Goal: Task Accomplishment & Management: Use online tool/utility

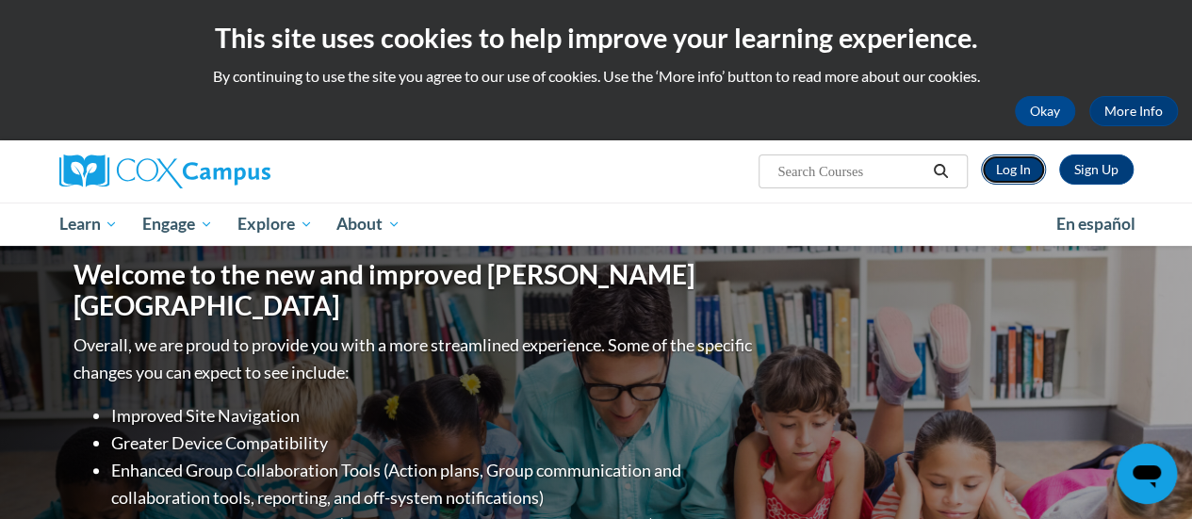
click at [1015, 173] on link "Log In" at bounding box center [1013, 170] width 65 height 30
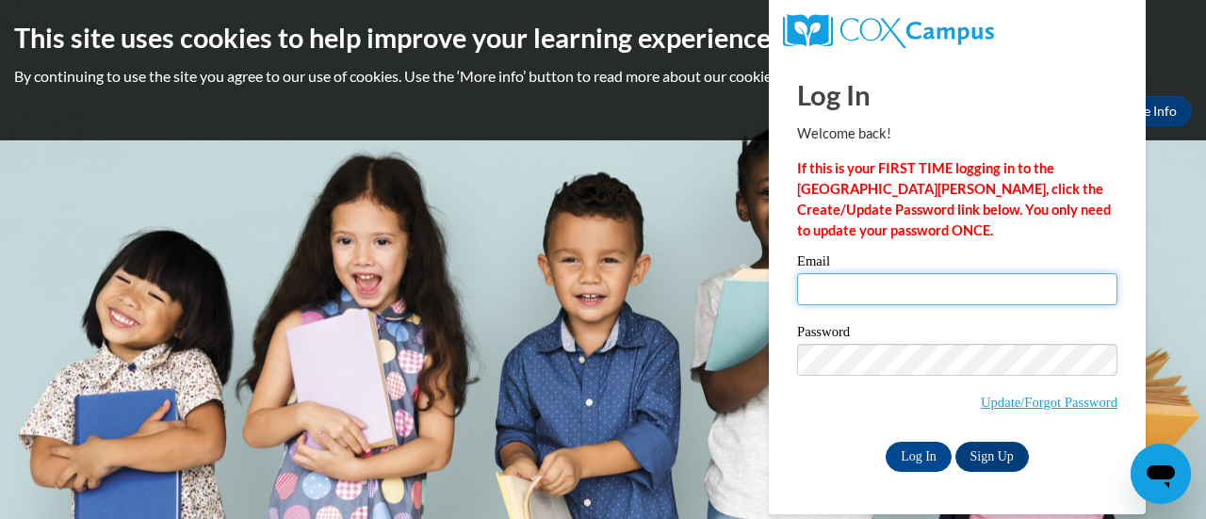
click at [869, 288] on input "Email" at bounding box center [957, 289] width 320 height 32
type input "kasubosk@w-csd.org"
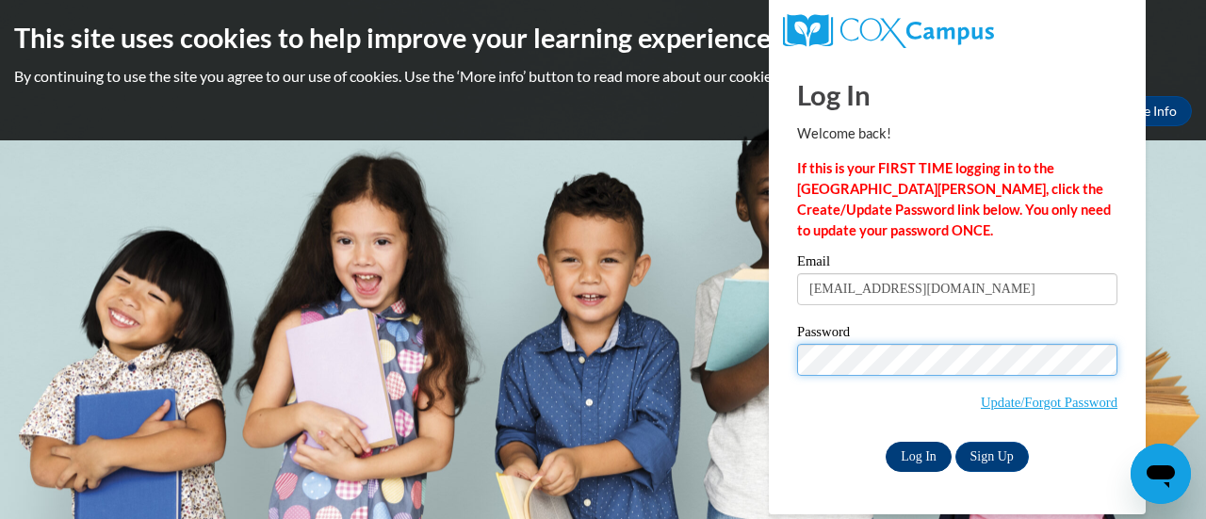
click at [910, 459] on input "Log In" at bounding box center [919, 457] width 66 height 30
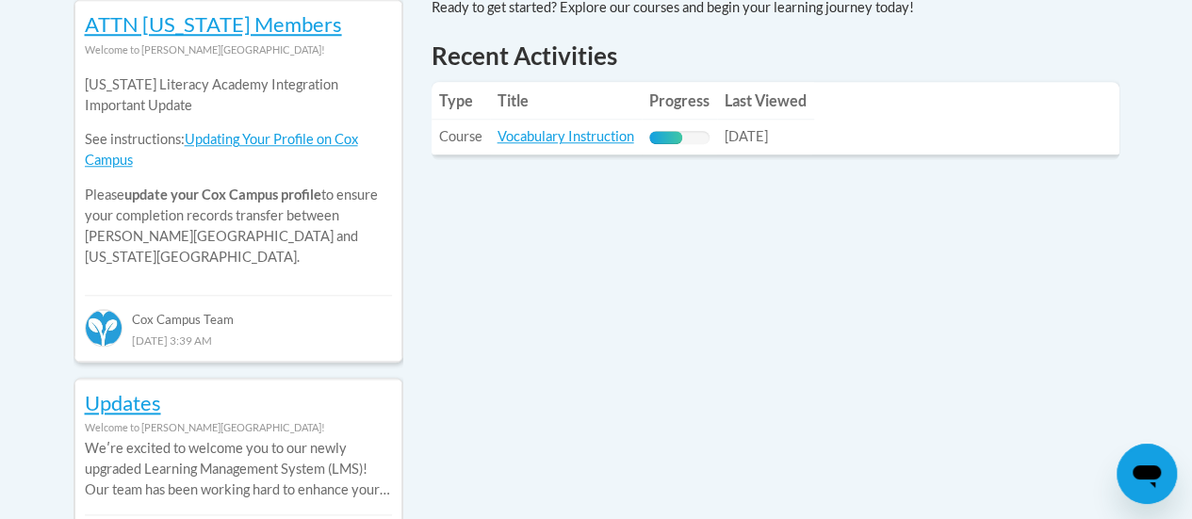
scroll to position [879, 0]
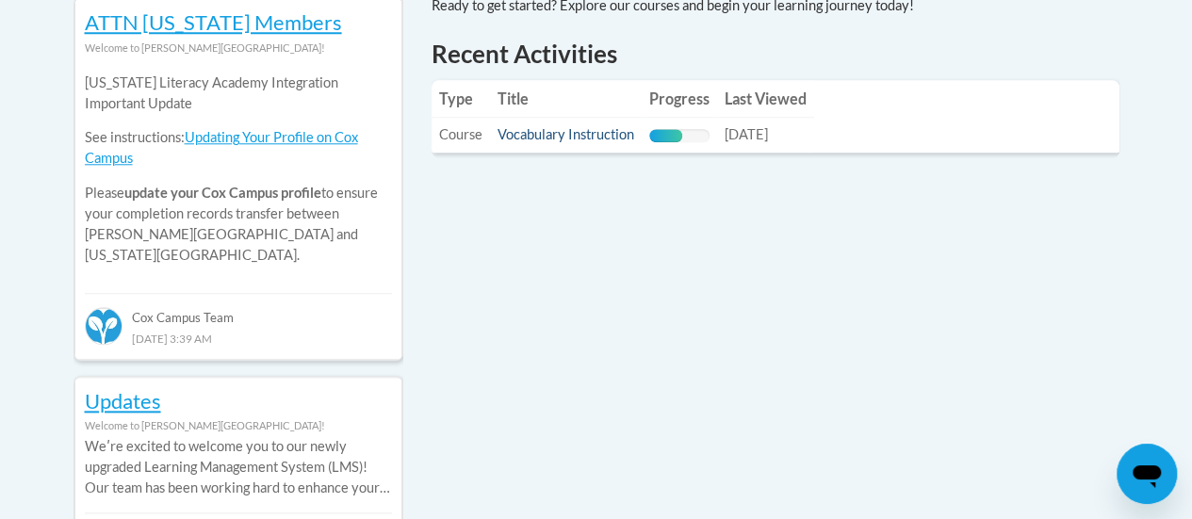
click at [580, 139] on link "Vocabulary Instruction" at bounding box center [566, 134] width 137 height 16
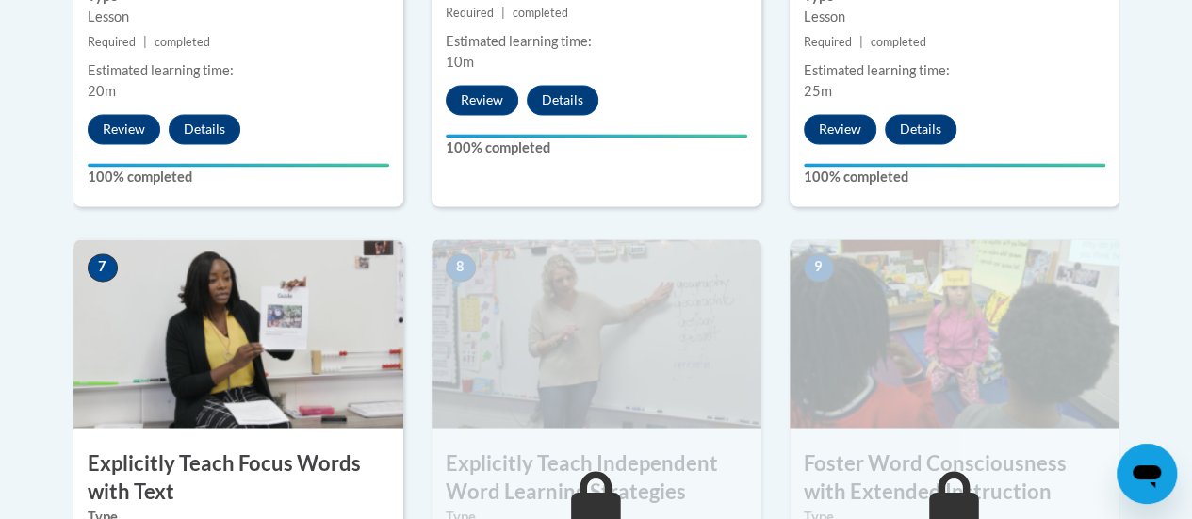
scroll to position [1432, 0]
